Goal: Contribute content: Contribute content

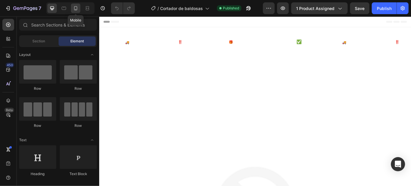
click at [76, 4] on div at bounding box center [75, 8] width 9 height 9
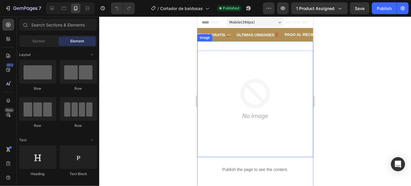
scroll to position [89, 0]
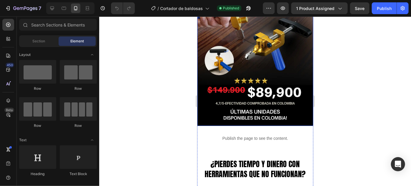
click at [291, 85] on img at bounding box center [255, 39] width 116 height 174
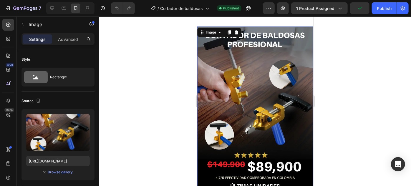
scroll to position [0, 0]
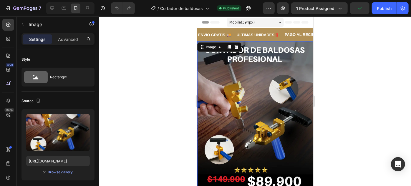
click at [273, 99] on img at bounding box center [255, 128] width 116 height 174
click at [236, 115] on img at bounding box center [255, 128] width 116 height 174
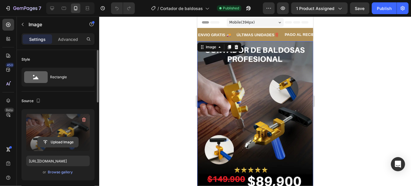
click at [72, 142] on input "file" at bounding box center [58, 142] width 41 height 10
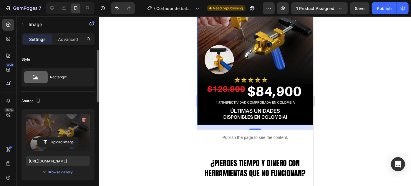
scroll to position [89, 0]
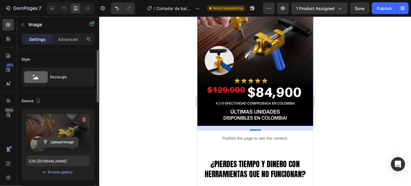
click at [65, 139] on input "file" at bounding box center [58, 142] width 41 height 10
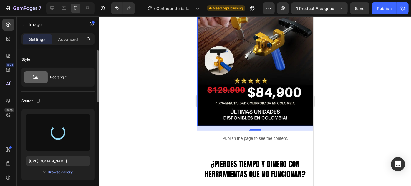
type input "[URL][DOMAIN_NAME]"
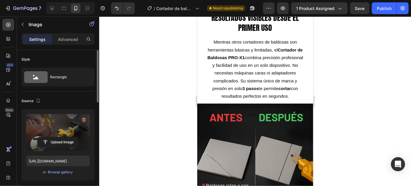
scroll to position [669, 0]
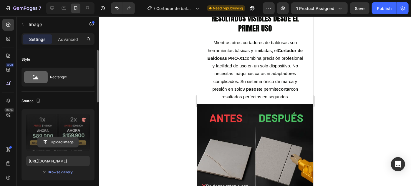
click at [55, 143] on input "file" at bounding box center [58, 142] width 41 height 10
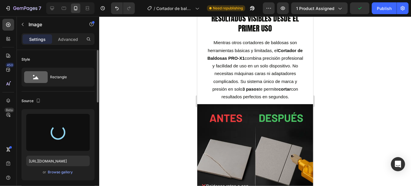
type input "[URL][DOMAIN_NAME]"
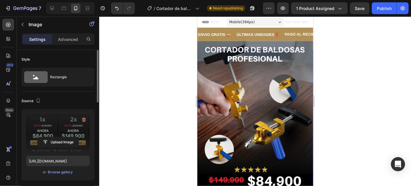
scroll to position [0, 0]
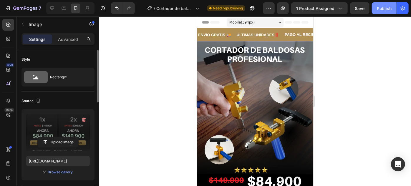
click at [383, 8] on div "Publish" at bounding box center [384, 8] width 15 height 6
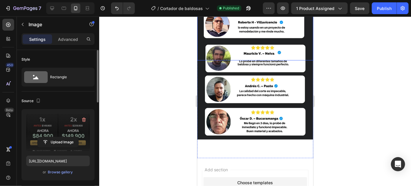
scroll to position [1832, 0]
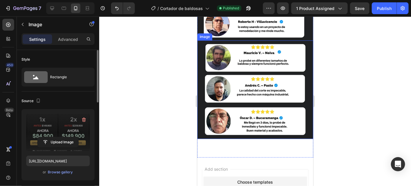
click at [263, 130] on img at bounding box center [255, 89] width 116 height 98
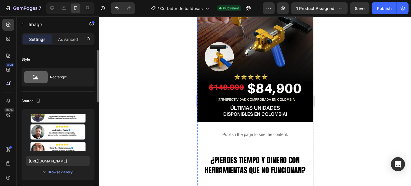
scroll to position [0, 0]
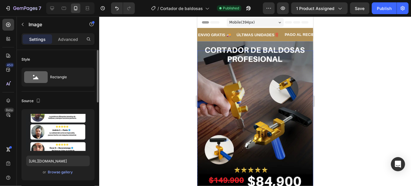
click at [260, 103] on img at bounding box center [255, 128] width 116 height 174
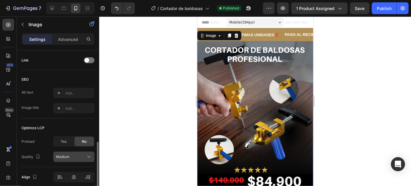
scroll to position [291, 0]
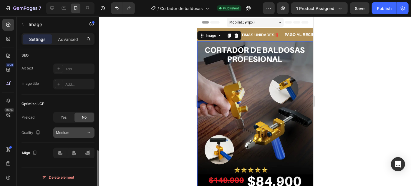
click at [84, 133] on div "Medium" at bounding box center [71, 132] width 30 height 5
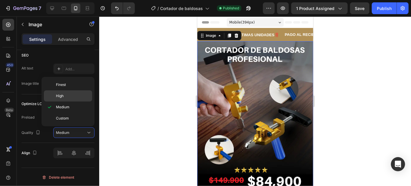
click at [69, 95] on p "High" at bounding box center [73, 95] width 34 height 5
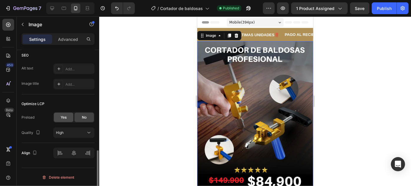
click at [61, 120] on div "Yes" at bounding box center [63, 117] width 19 height 9
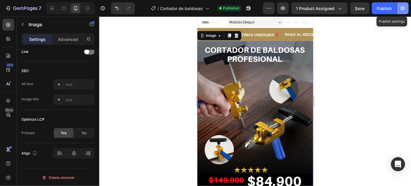
click at [407, 5] on button "button" at bounding box center [403, 8] width 12 height 12
click at [406, 8] on button "button" at bounding box center [403, 8] width 12 height 12
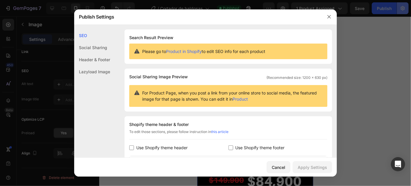
click at [404, 9] on div at bounding box center [205, 93] width 411 height 186
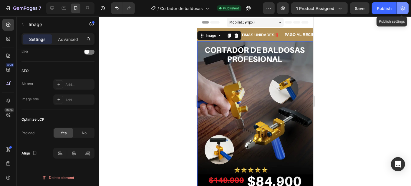
click at [403, 10] on icon "button" at bounding box center [403, 8] width 6 height 6
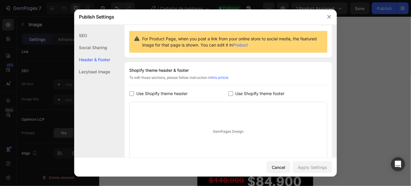
scroll to position [106, 0]
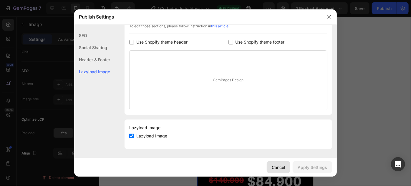
click at [283, 169] on div "Cancel" at bounding box center [279, 167] width 14 height 6
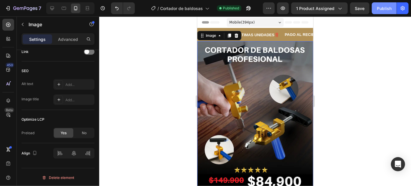
click at [376, 6] on button "Publish" at bounding box center [384, 8] width 25 height 12
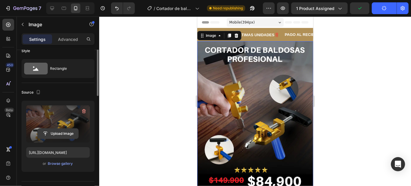
scroll to position [0, 0]
